Goal: Navigation & Orientation: Find specific page/section

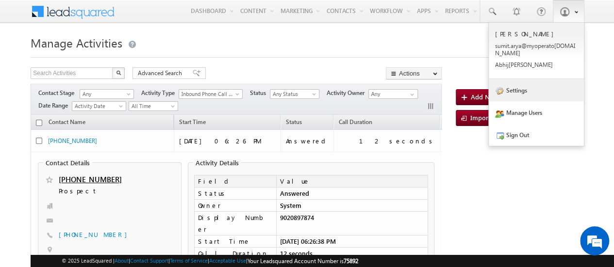
click at [523, 81] on link "Settings" at bounding box center [536, 90] width 95 height 22
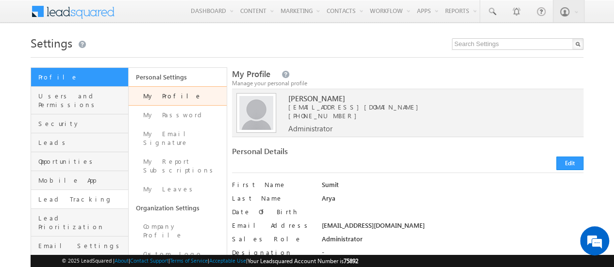
scroll to position [125, 0]
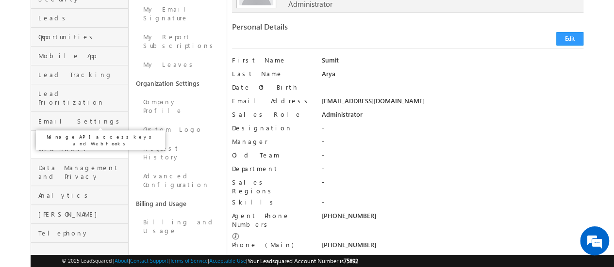
click at [64, 136] on span "API and Webhooks" at bounding box center [81, 144] width 87 height 17
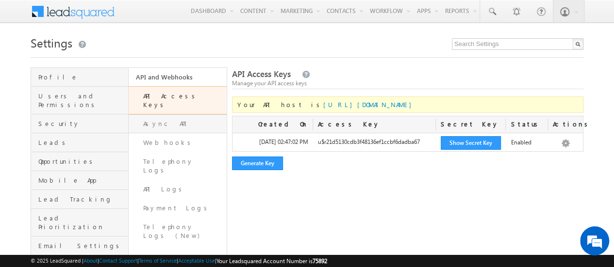
click at [155, 115] on link "Async API" at bounding box center [178, 123] width 98 height 19
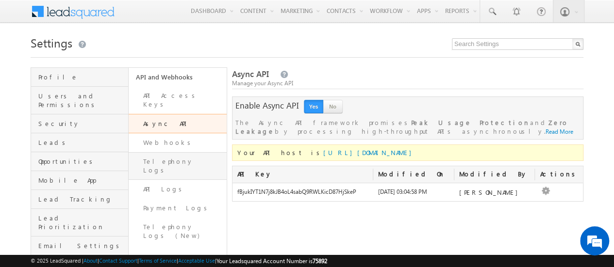
click at [158, 159] on link "Telephony Logs" at bounding box center [178, 166] width 98 height 28
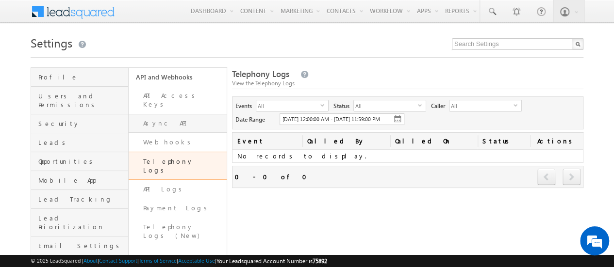
click at [166, 115] on link "Async API" at bounding box center [178, 123] width 98 height 19
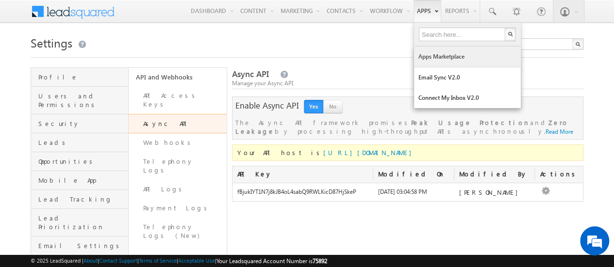
click at [439, 60] on link "Apps Marketplace" at bounding box center [467, 57] width 107 height 20
